Goal: Find specific page/section: Find specific page/section

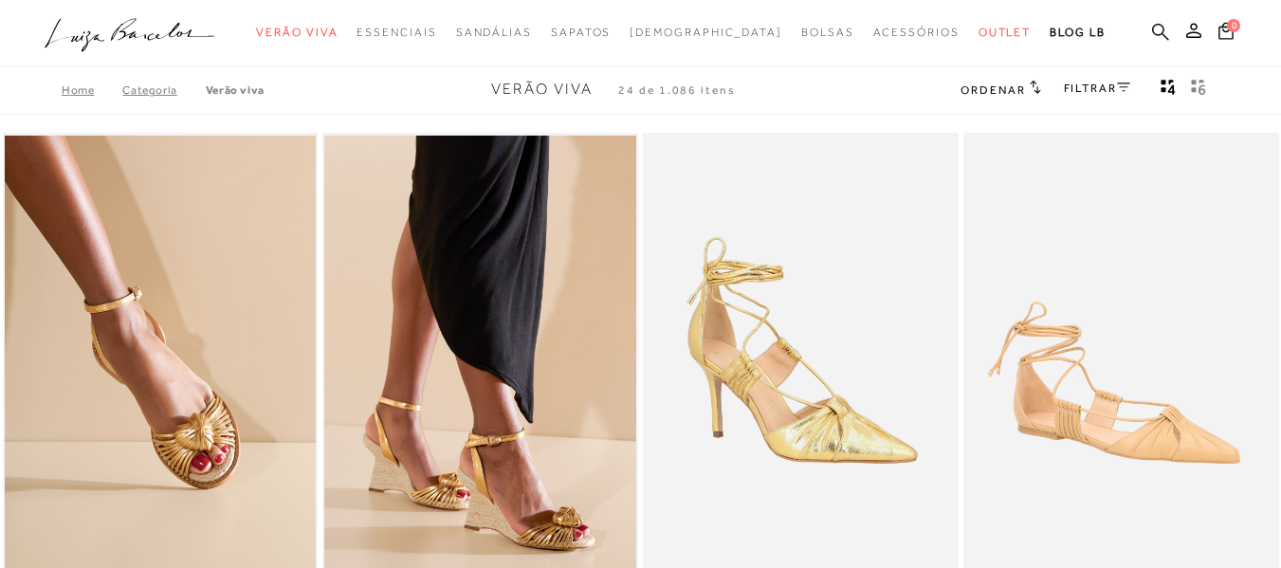
click at [1152, 37] on icon at bounding box center [1160, 32] width 17 height 18
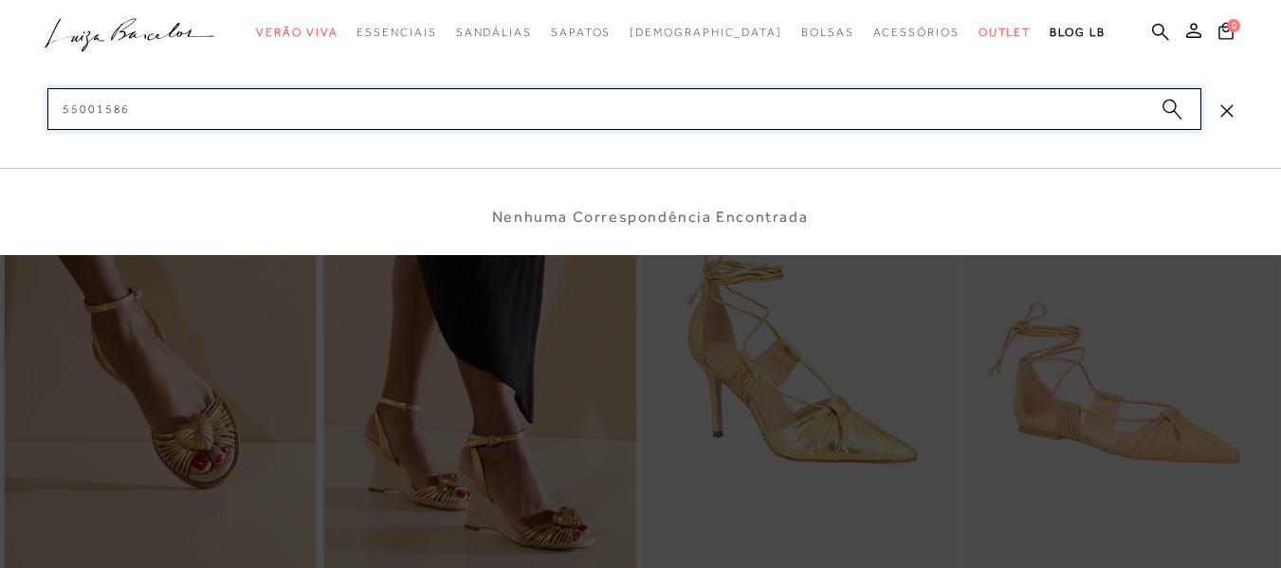
type input "550015866"
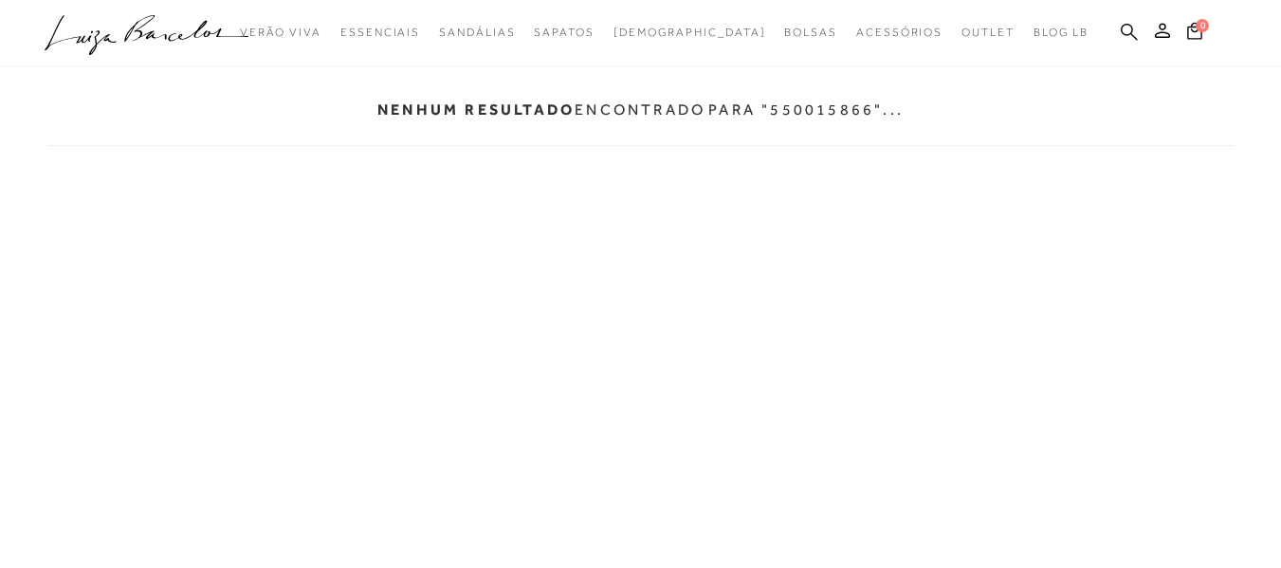
click at [1126, 28] on icon at bounding box center [1129, 32] width 17 height 18
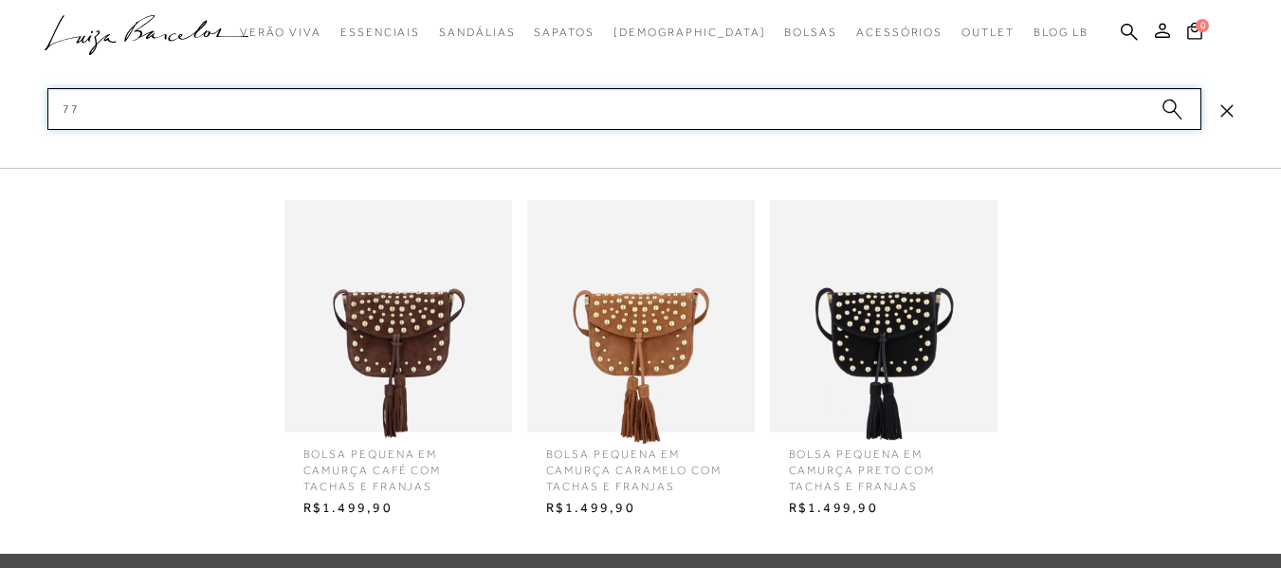
type input "7"
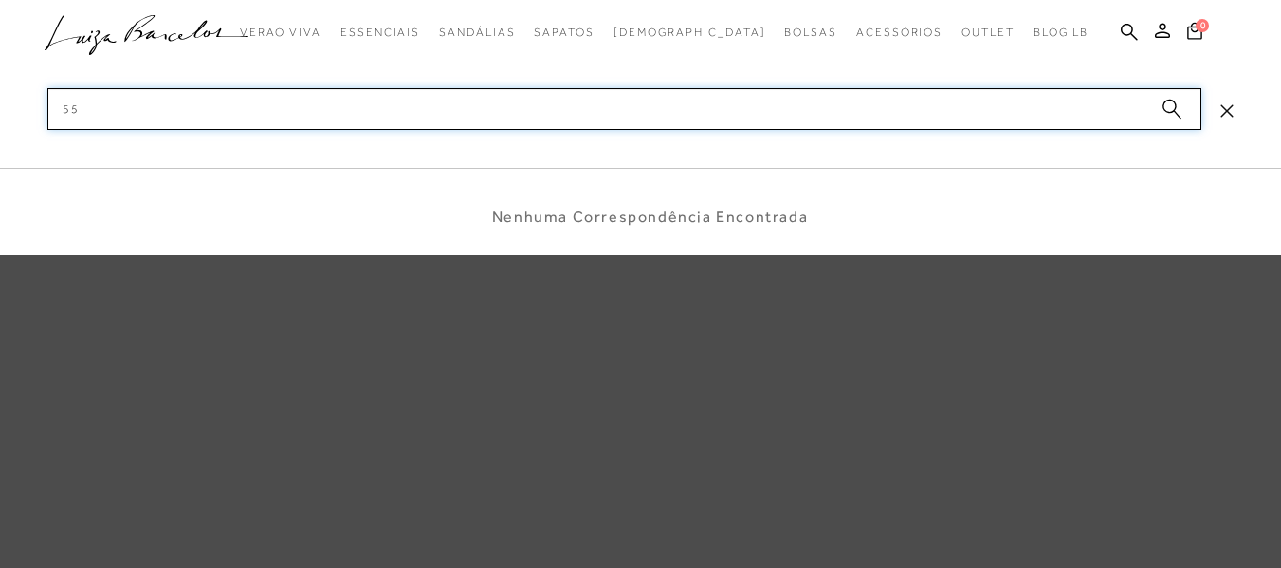
type input "5"
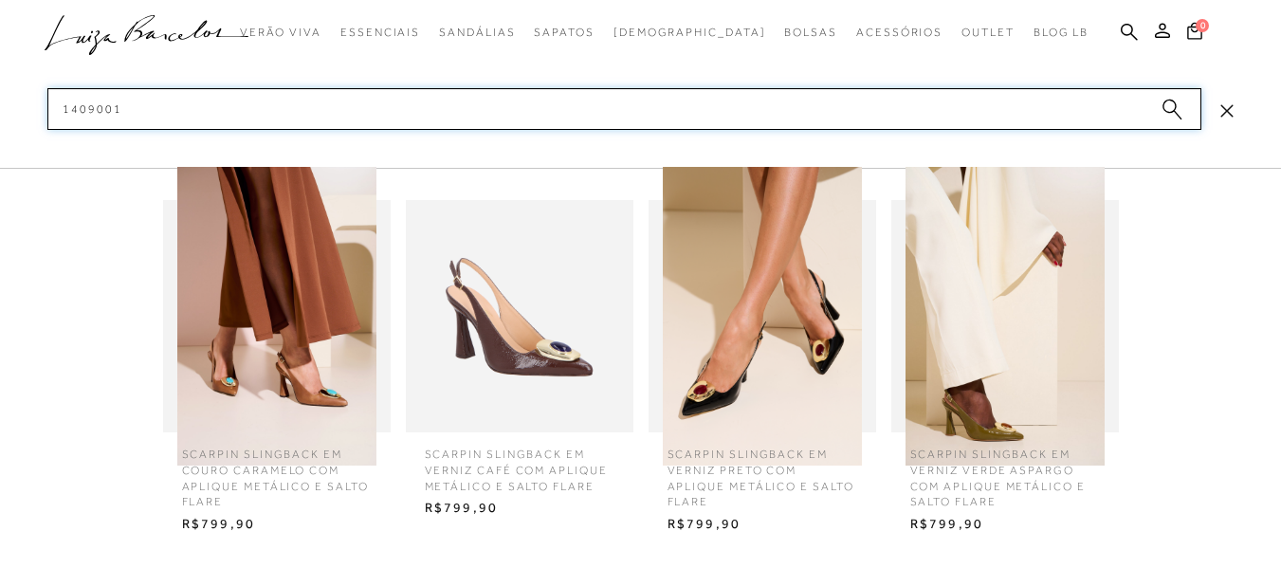
type input "14090011"
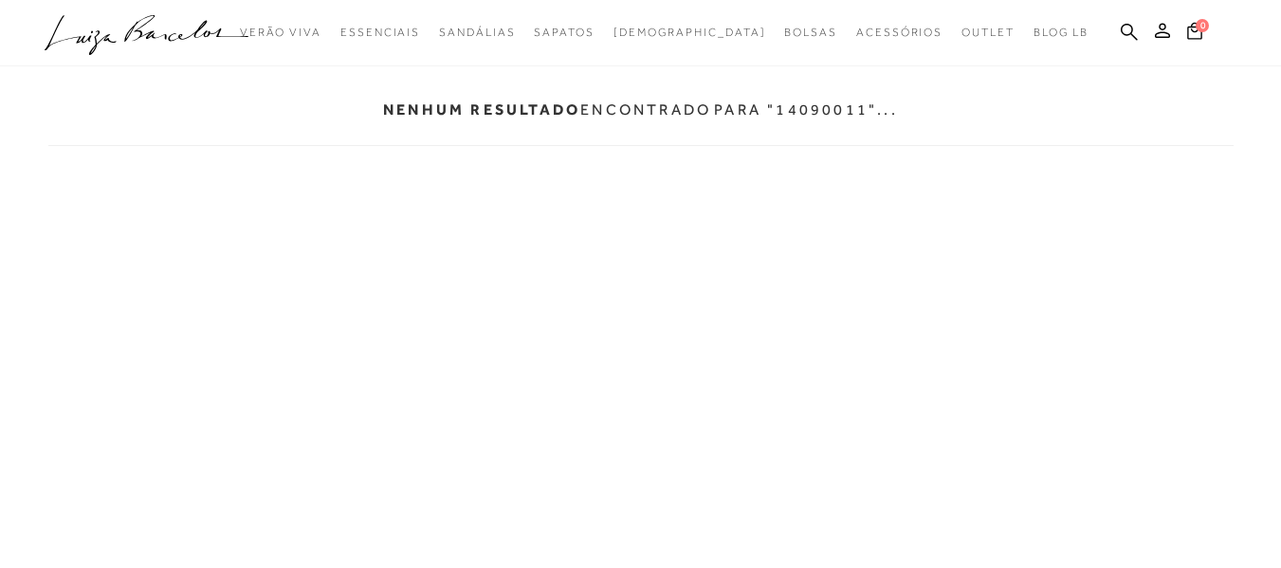
drag, startPoint x: 1126, startPoint y: 28, endPoint x: 1112, endPoint y: 33, distance: 14.1
click at [1126, 28] on icon at bounding box center [1129, 32] width 17 height 18
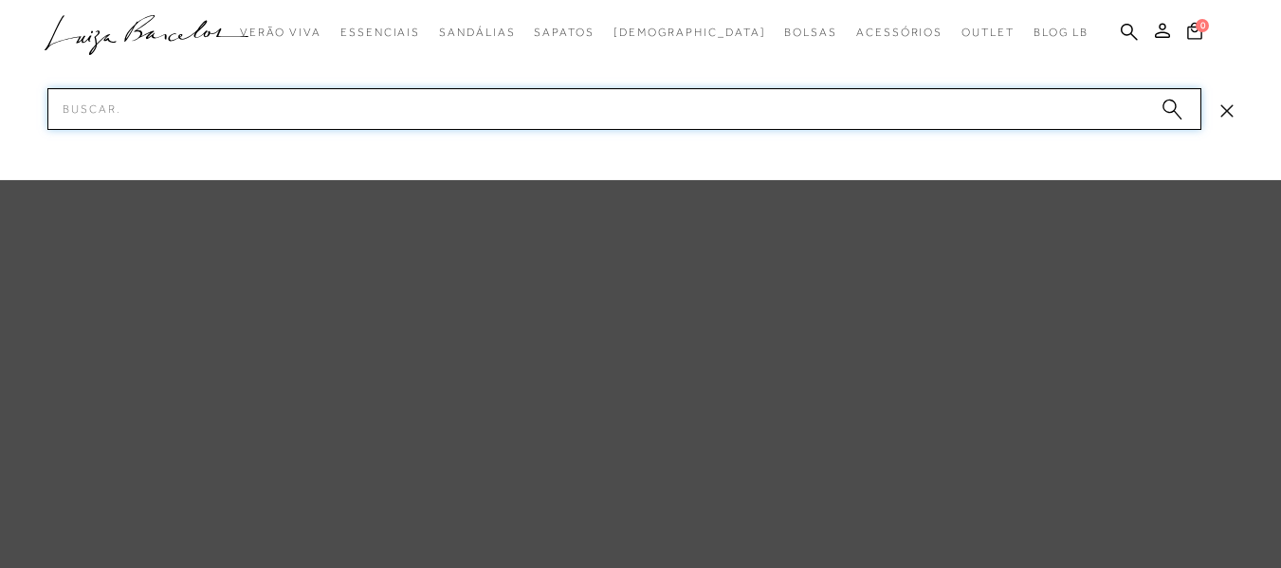
click at [229, 103] on input "Pesquisar" at bounding box center [624, 109] width 1154 height 42
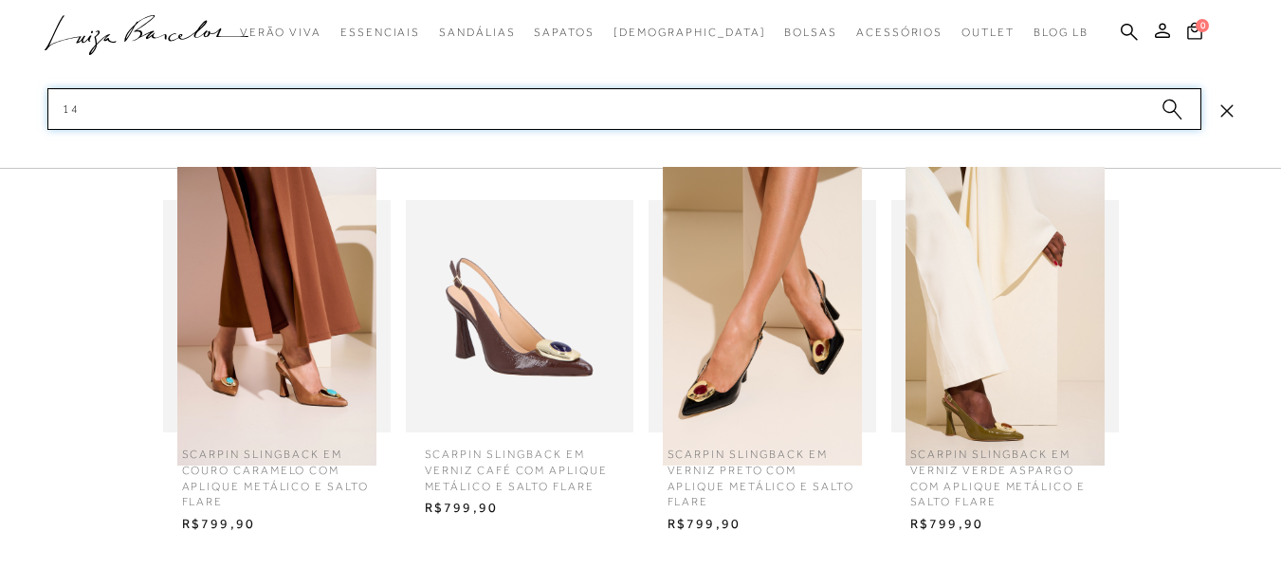
type input "1"
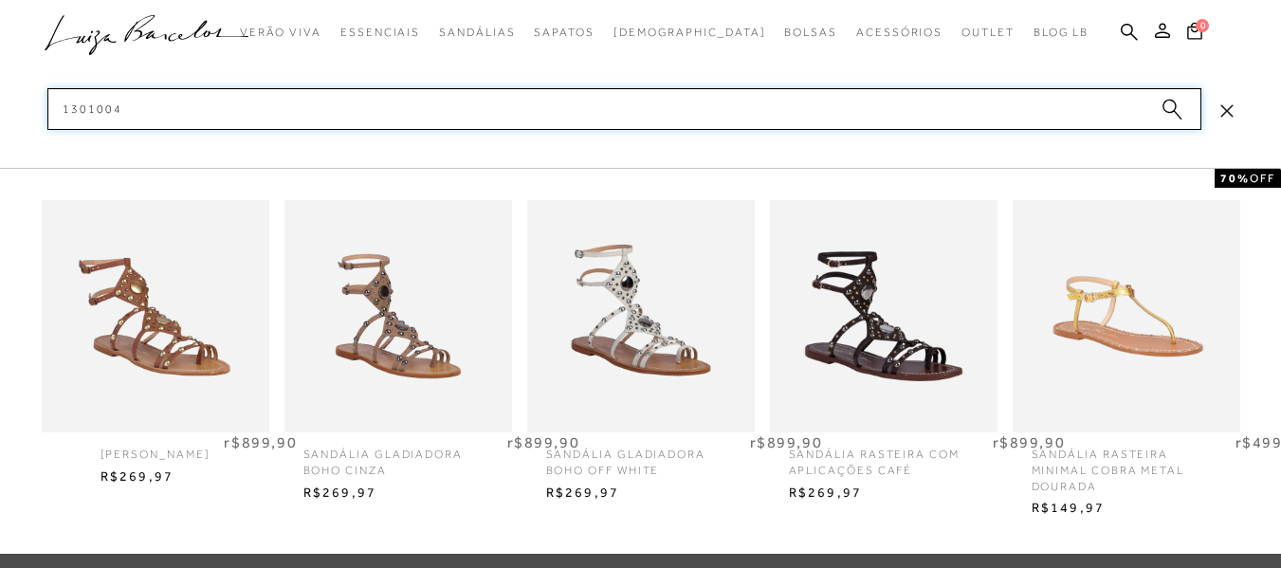
type input "1301004"
